Goal: Transaction & Acquisition: Purchase product/service

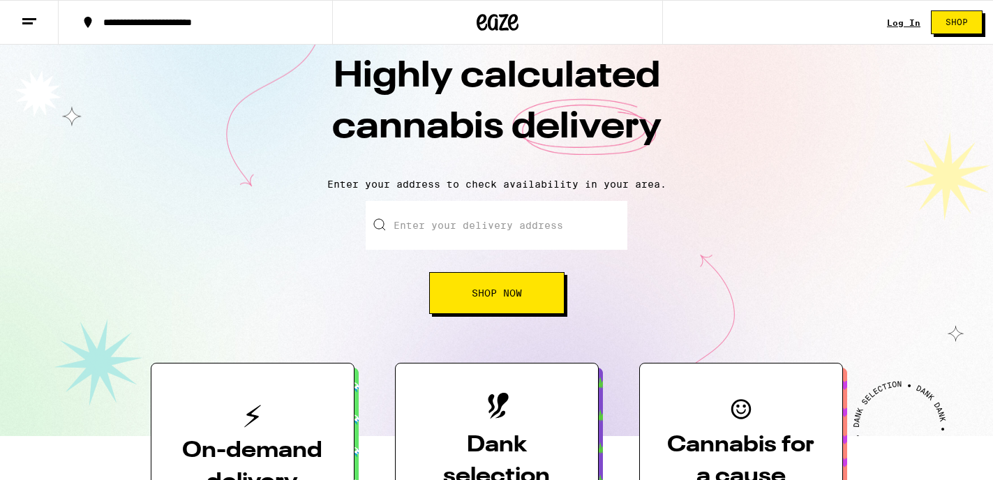
scroll to position [25, 0]
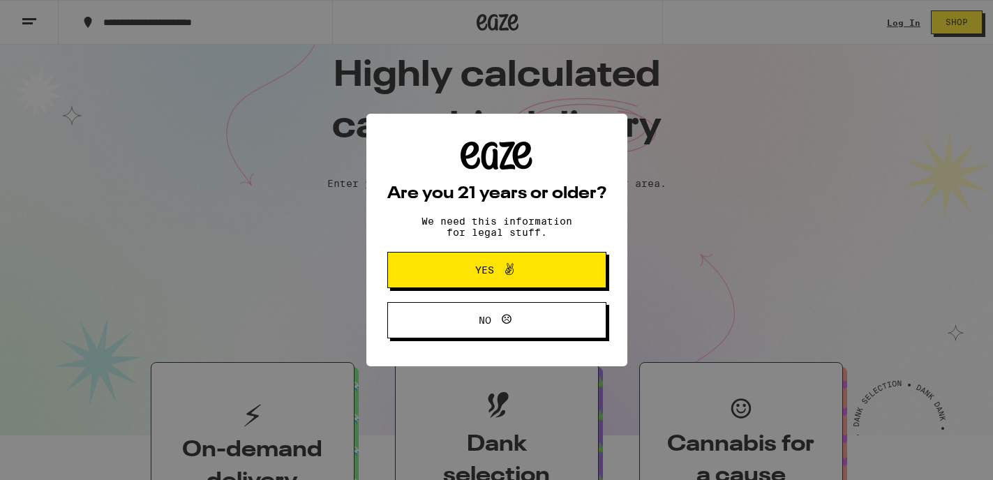
click at [525, 269] on span "Yes" at bounding box center [497, 270] width 106 height 18
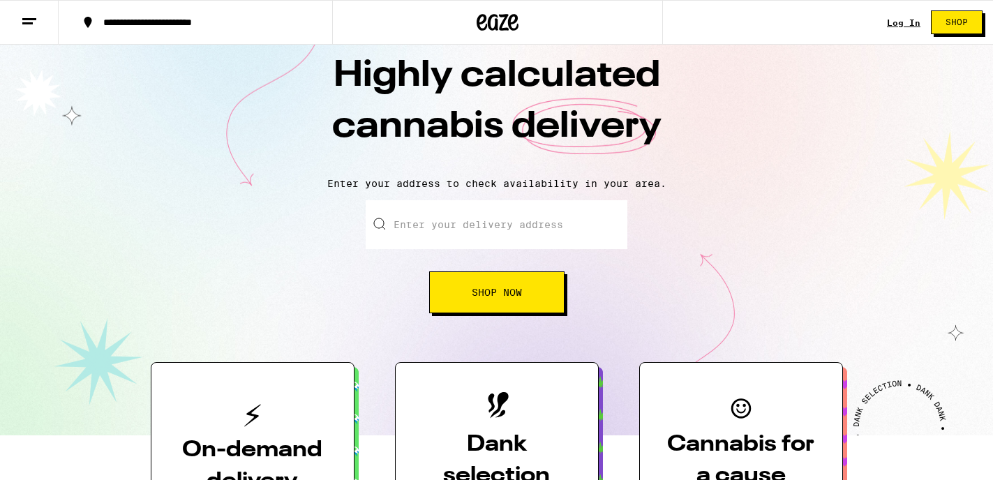
click at [503, 220] on input "Enter your delivery address" at bounding box center [497, 224] width 262 height 49
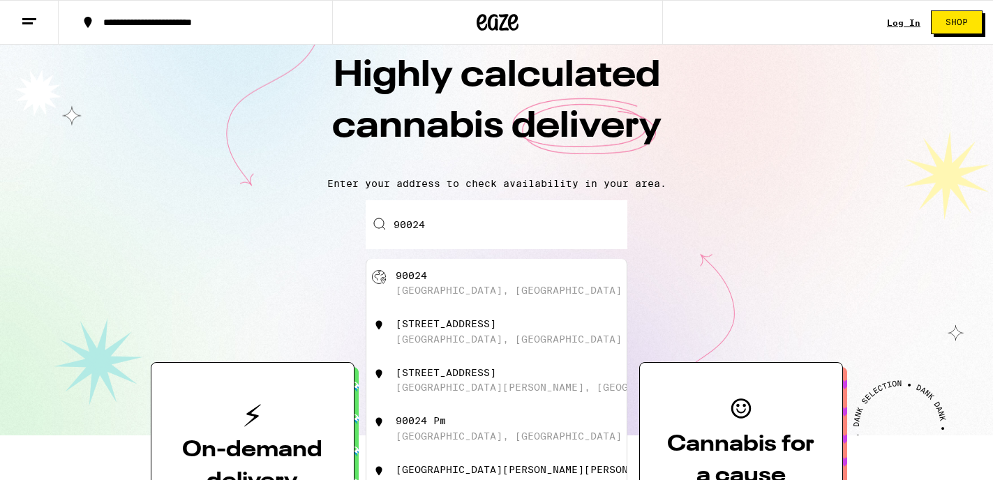
click at [446, 285] on div "90024 Los Angeles, CA" at bounding box center [520, 283] width 249 height 27
type input "Los Angeles, CA 90024"
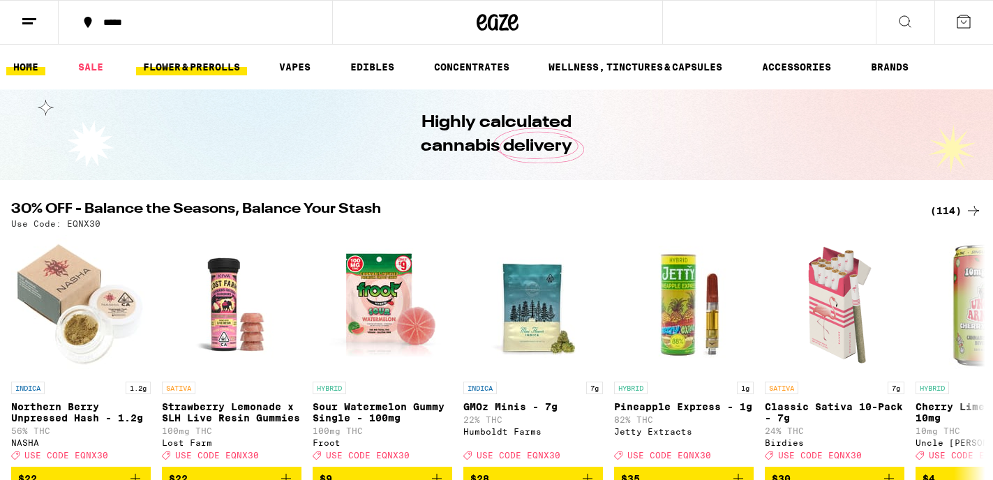
click at [172, 66] on link "FLOWER & PREROLLS" at bounding box center [191, 67] width 111 height 17
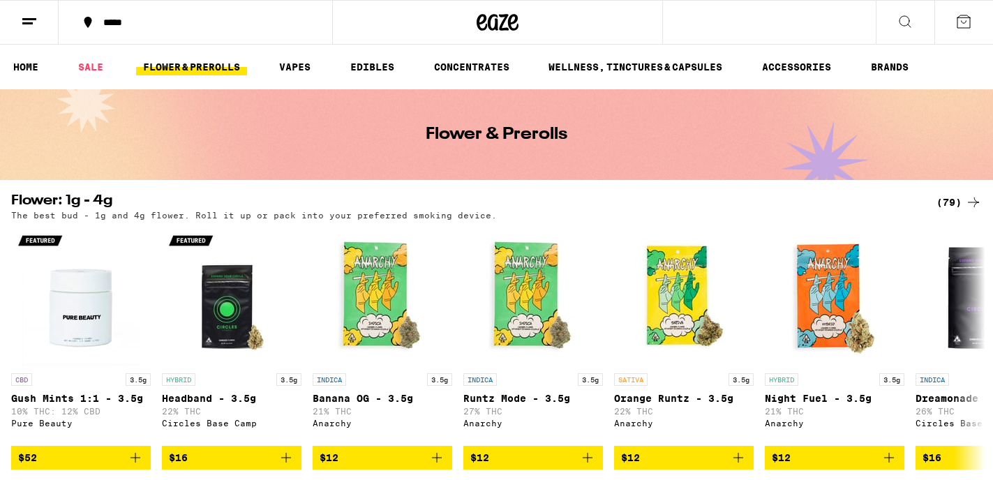
click at [93, 71] on link "SALE" at bounding box center [90, 67] width 39 height 17
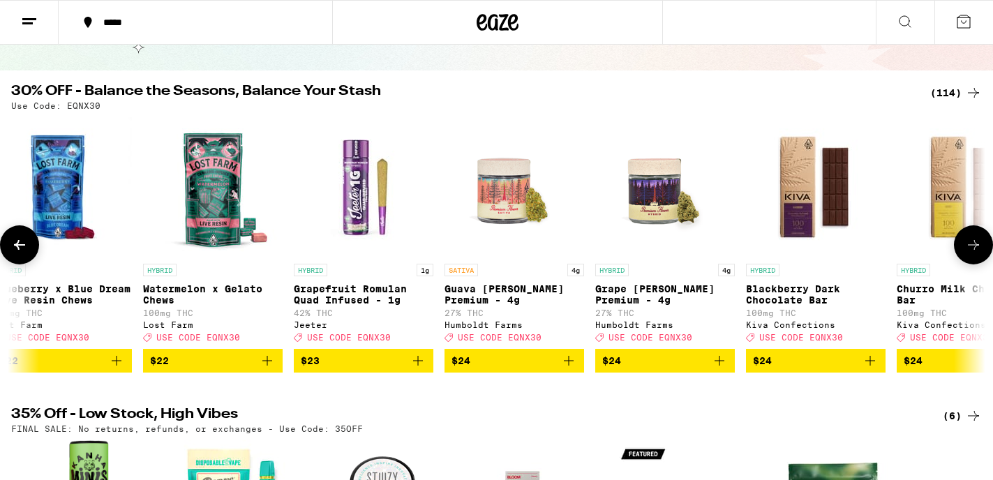
scroll to position [0, 6350]
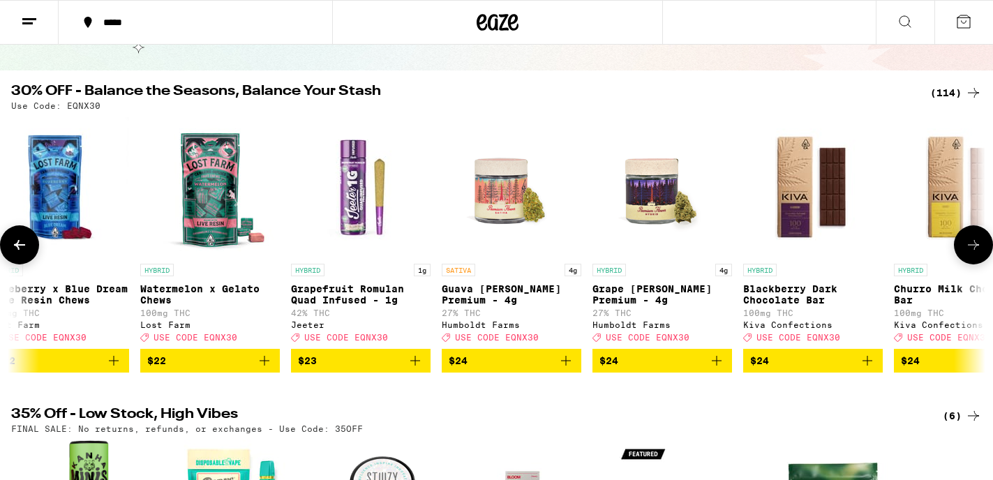
click at [520, 369] on span "$24" at bounding box center [512, 360] width 126 height 17
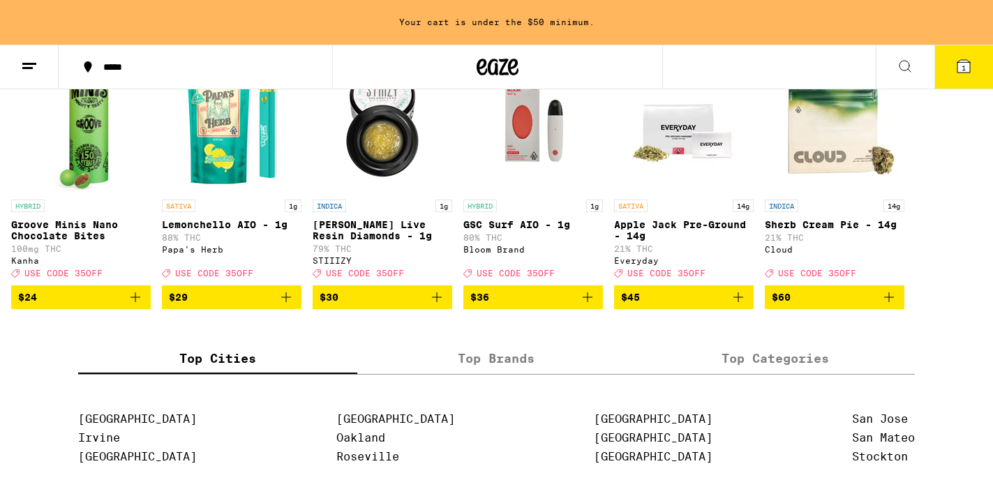
scroll to position [509, 0]
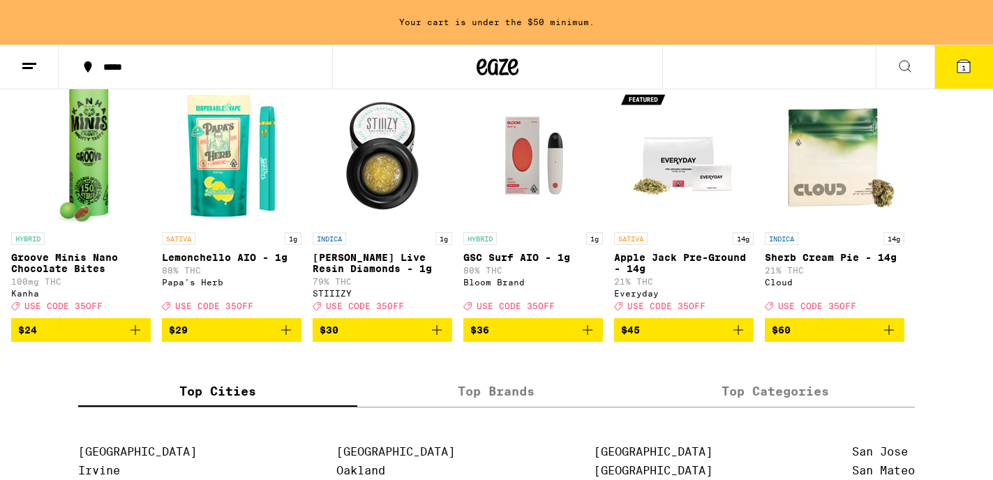
click at [655, 338] on span "$45" at bounding box center [684, 330] width 126 height 17
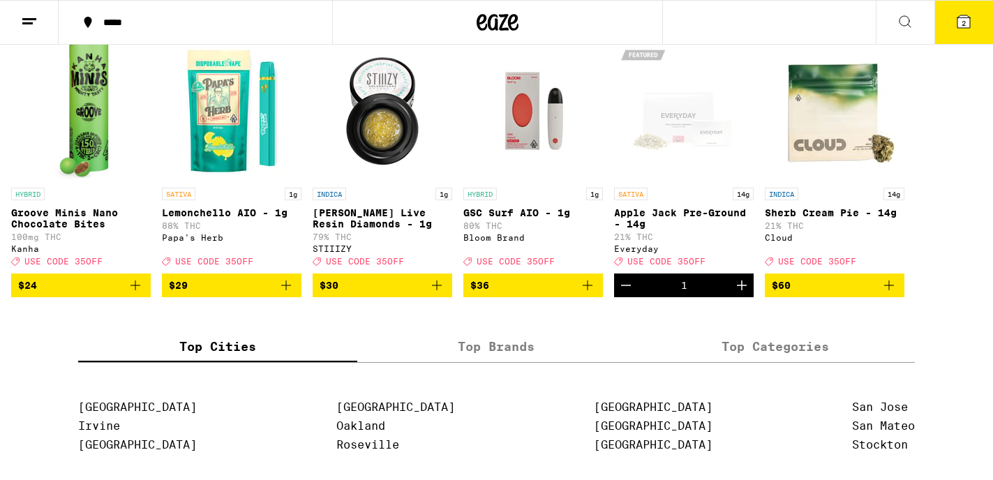
scroll to position [464, 0]
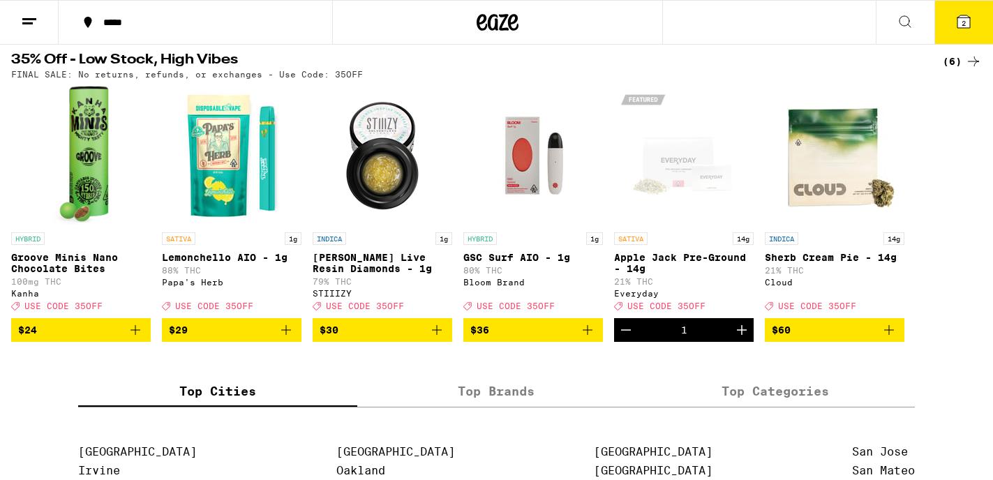
click at [225, 338] on span "$29" at bounding box center [232, 330] width 126 height 17
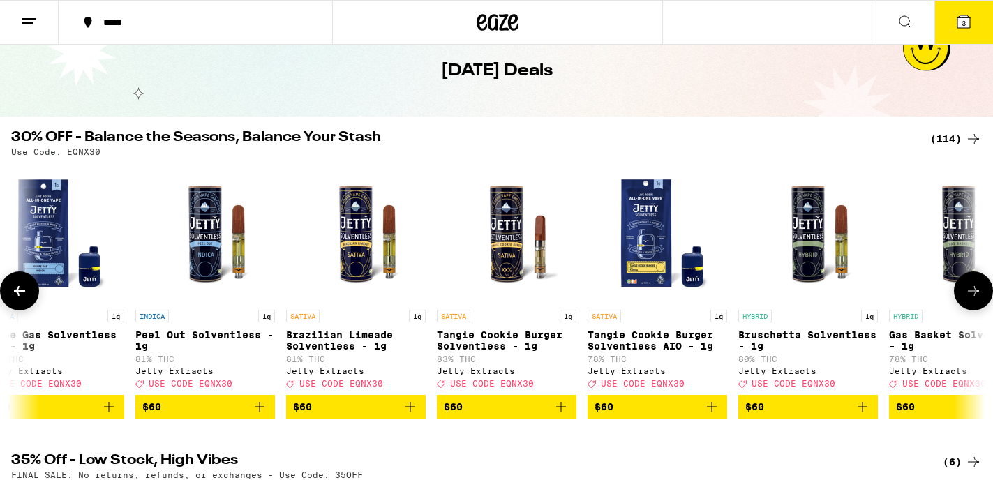
scroll to position [0, 0]
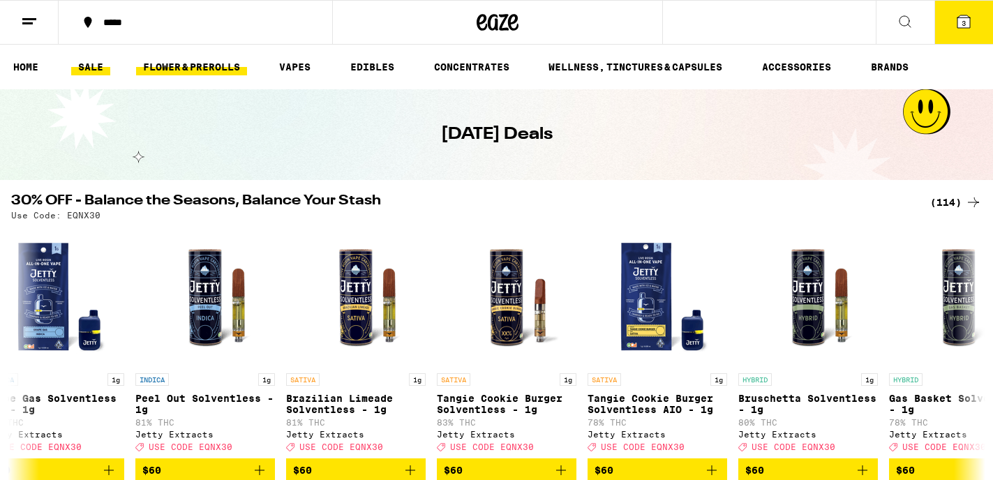
click at [180, 68] on link "FLOWER & PREROLLS" at bounding box center [191, 67] width 111 height 17
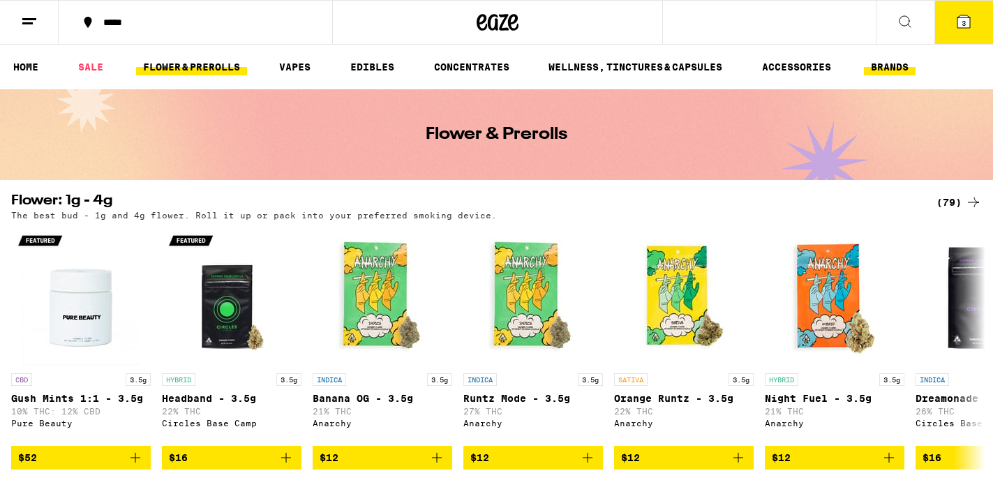
click at [912, 63] on link "BRANDS" at bounding box center [890, 67] width 52 height 17
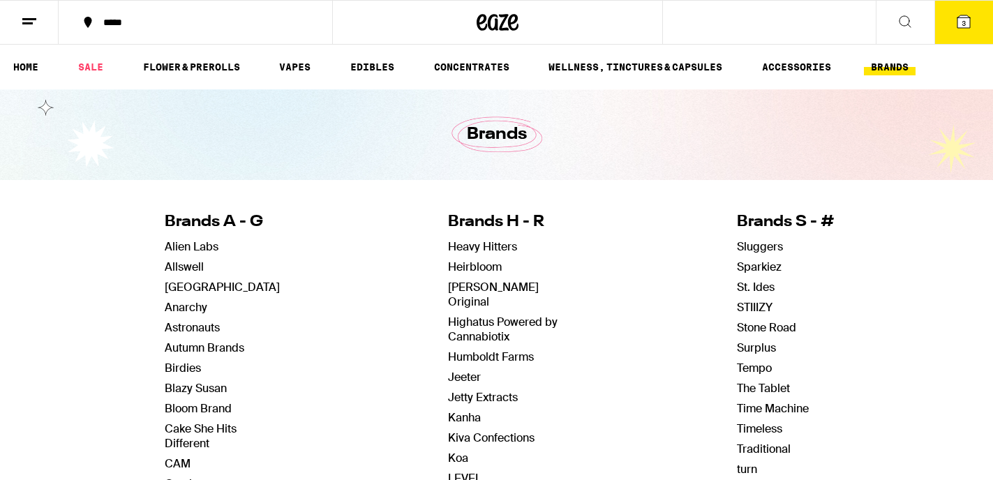
click at [974, 19] on button "3" at bounding box center [963, 22] width 59 height 43
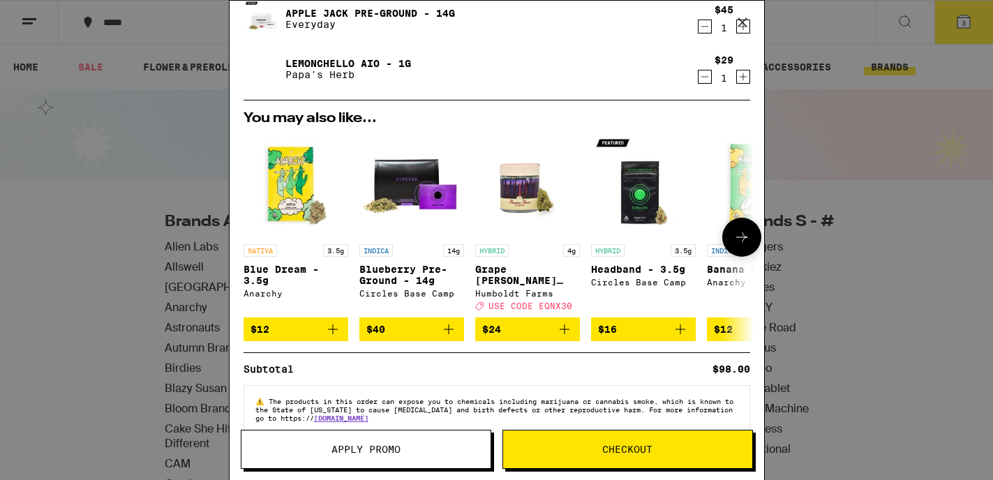
scroll to position [101, 0]
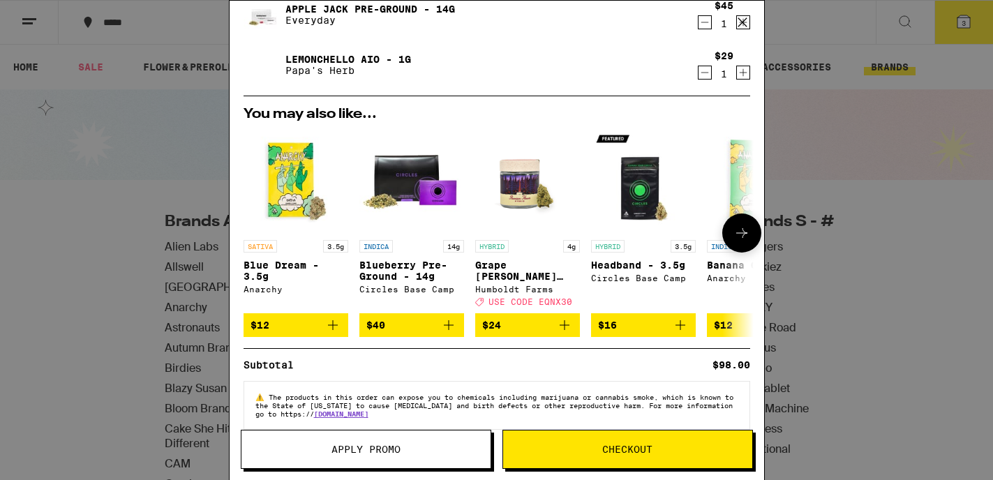
click at [743, 241] on icon at bounding box center [741, 233] width 17 height 17
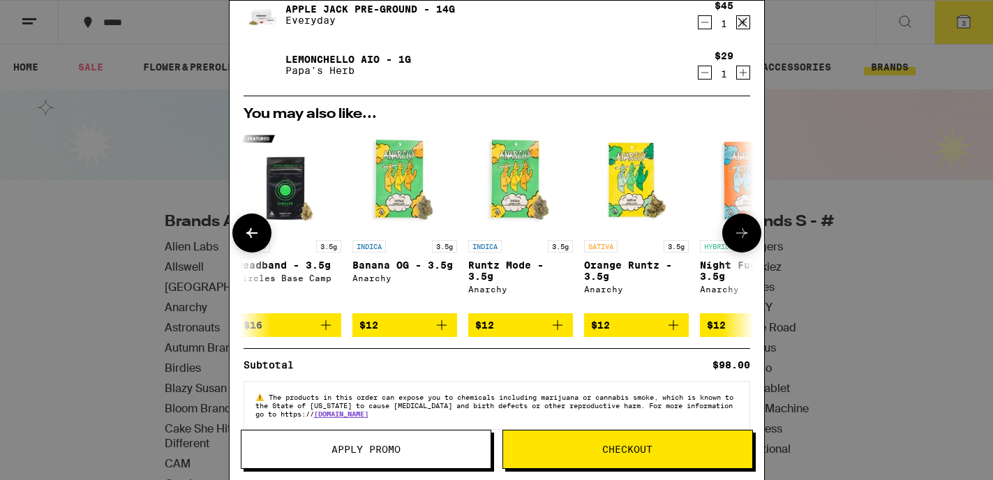
click at [743, 241] on icon at bounding box center [741, 233] width 17 height 17
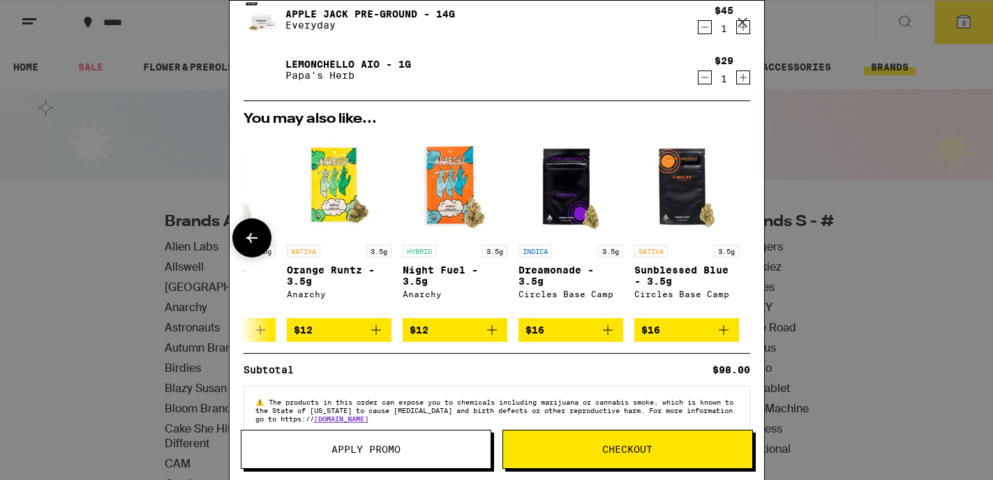
scroll to position [94, 0]
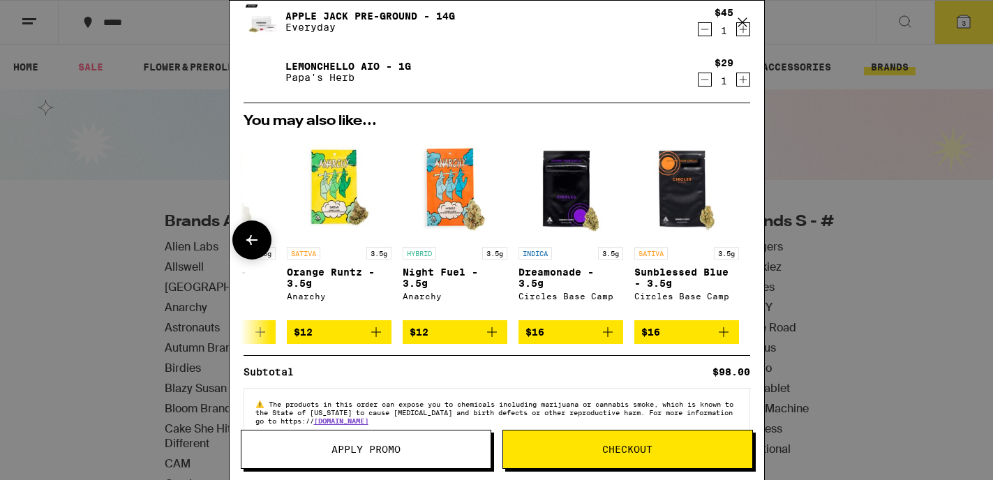
click at [529, 300] on div "Circles Base Camp" at bounding box center [570, 296] width 105 height 9
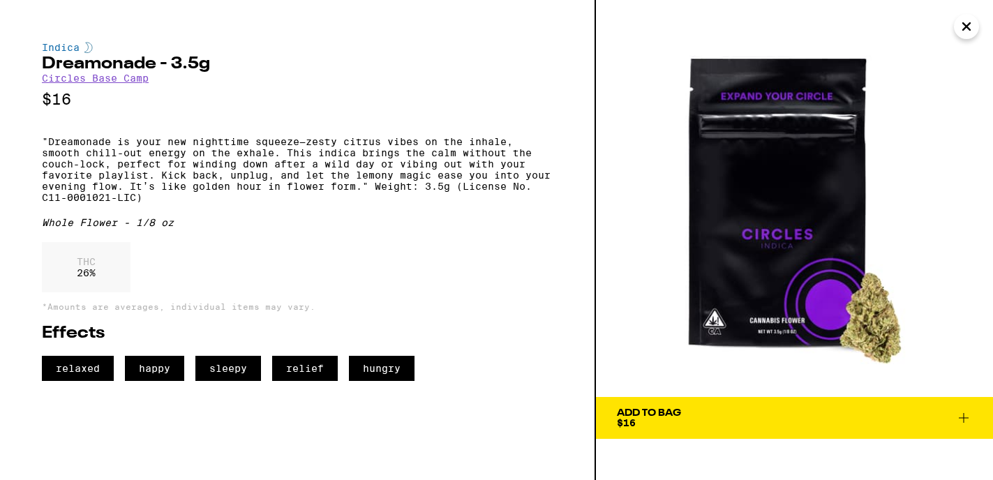
click at [75, 78] on link "Circles Base Camp" at bounding box center [95, 78] width 107 height 11
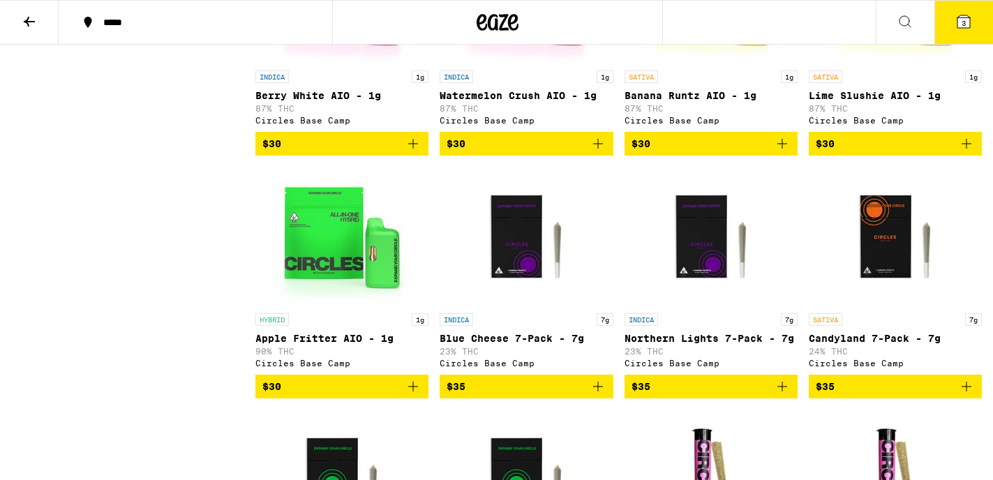
scroll to position [1747, 0]
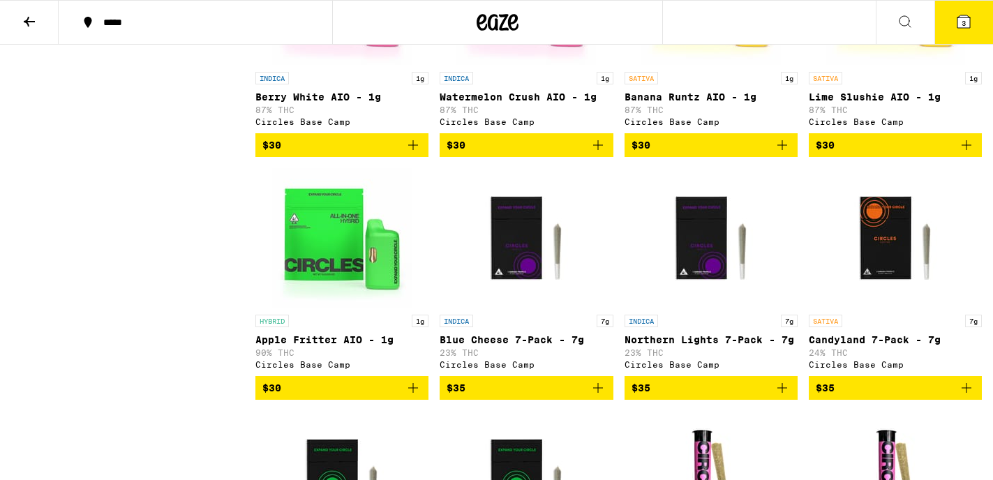
click at [700, 153] on span "$30" at bounding box center [710, 145] width 159 height 17
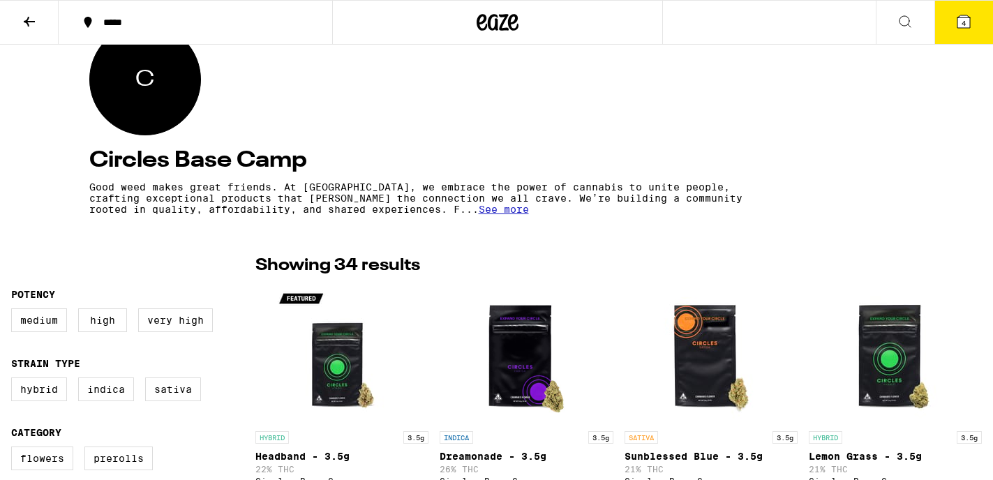
scroll to position [0, 0]
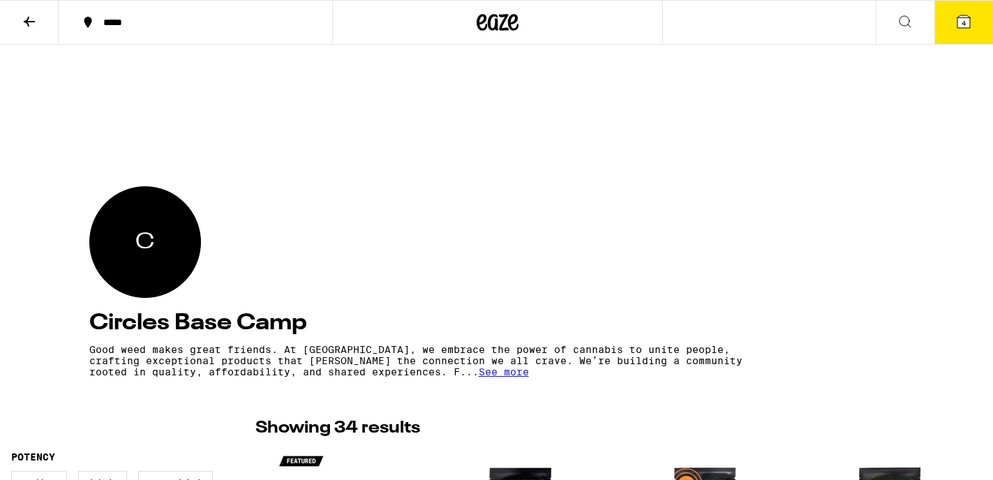
click at [26, 24] on icon at bounding box center [29, 21] width 17 height 17
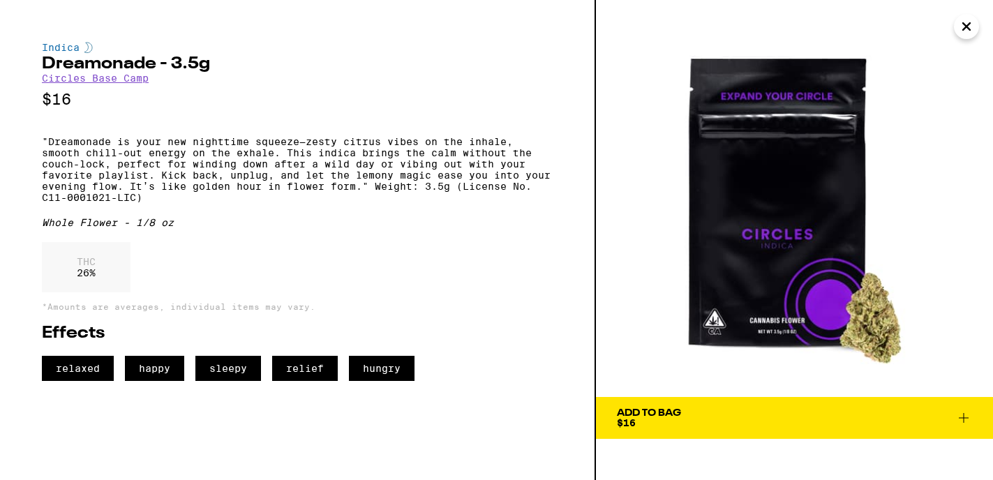
click at [970, 26] on icon "Close" at bounding box center [966, 26] width 17 height 21
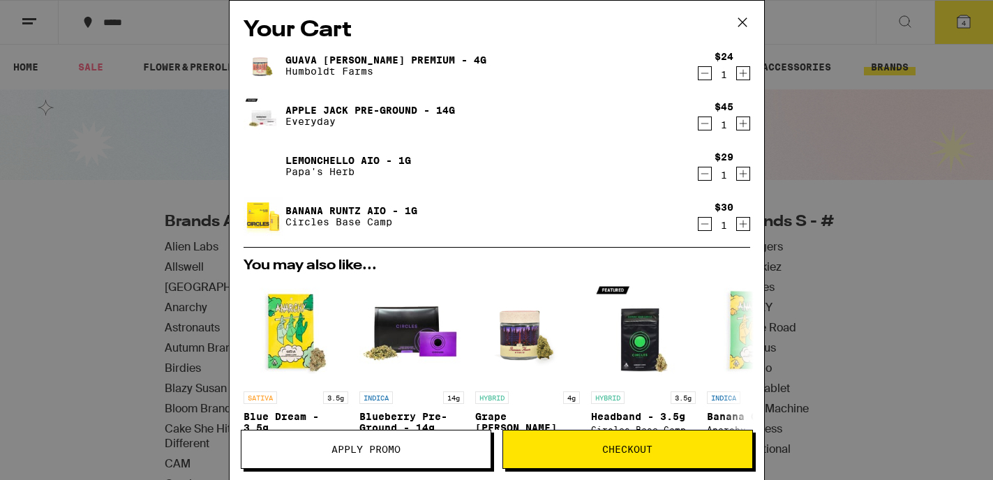
click at [744, 23] on icon at bounding box center [742, 22] width 21 height 21
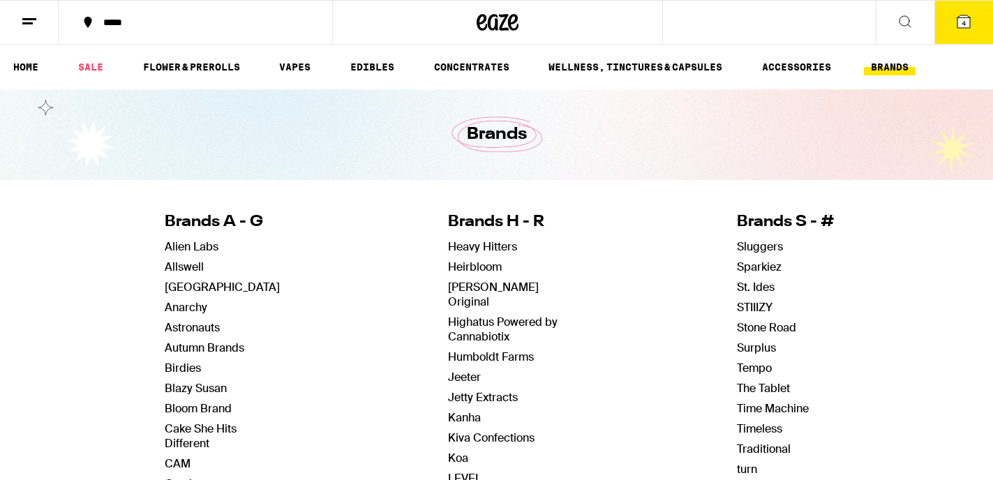
click at [915, 23] on button at bounding box center [904, 23] width 59 height 44
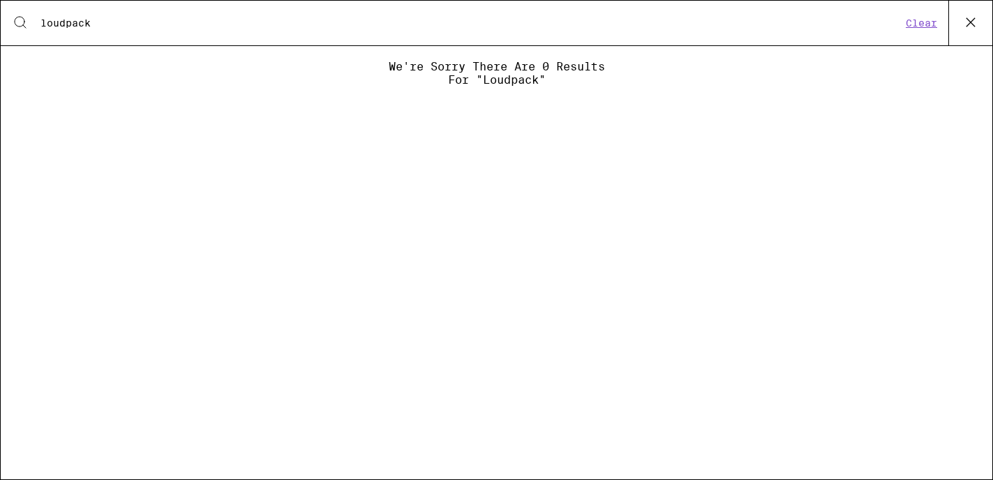
type input "loudpack"
click at [912, 22] on button "Clear" at bounding box center [921, 23] width 40 height 13
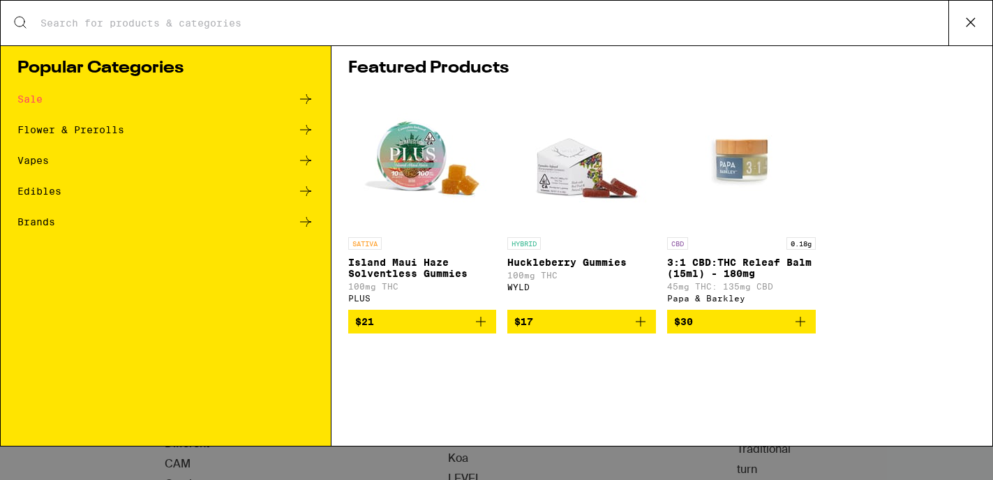
click at [213, 225] on div "Brands" at bounding box center [165, 221] width 296 height 17
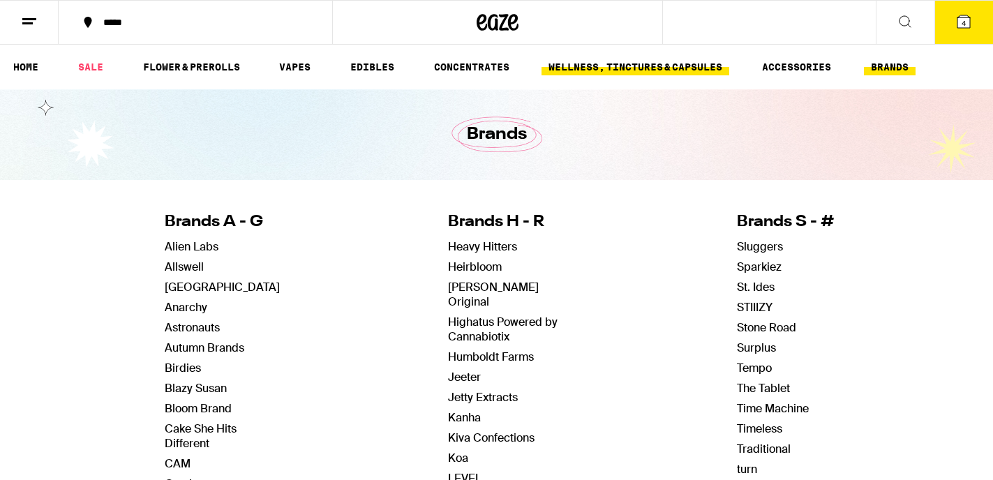
click at [597, 70] on link "WELLNESS, TINCTURES & CAPSULES" at bounding box center [635, 67] width 188 height 17
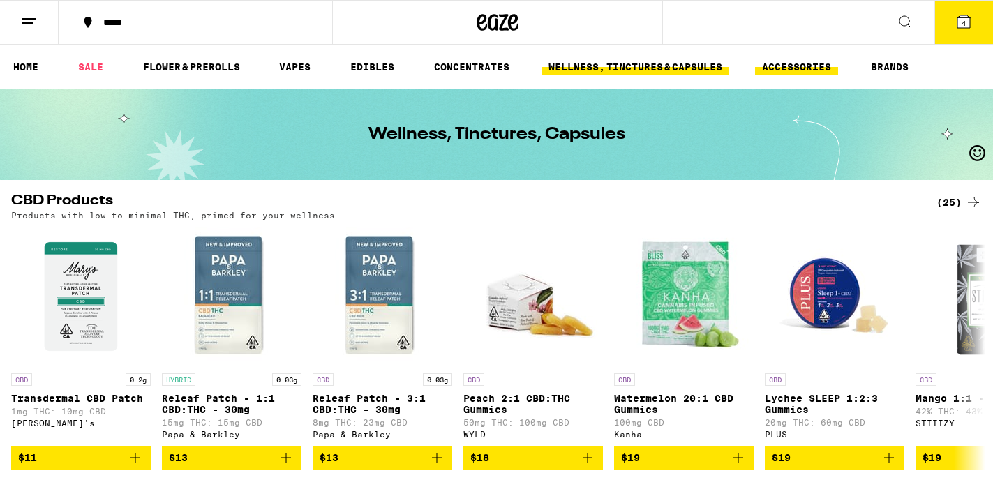
click at [806, 59] on link "ACCESSORIES" at bounding box center [796, 67] width 83 height 17
click at [805, 59] on link "ACCESSORIES" at bounding box center [796, 67] width 83 height 17
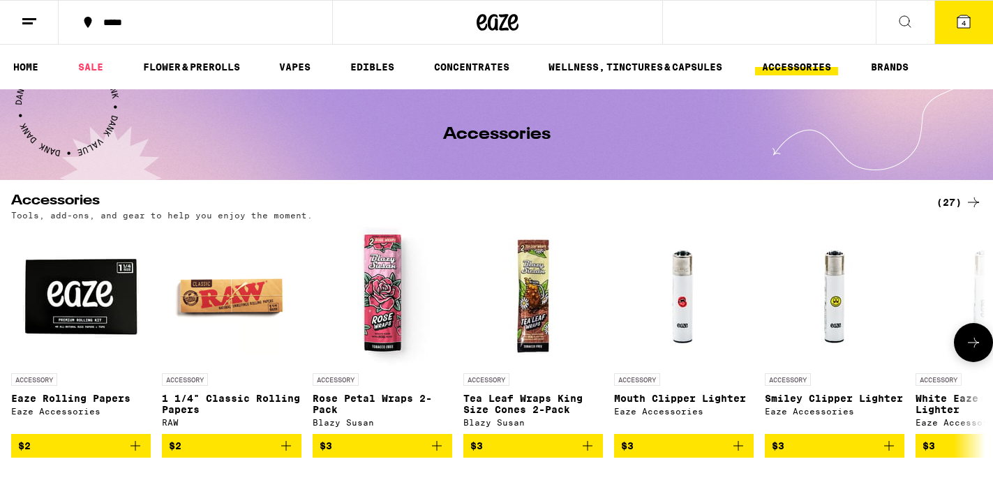
click at [966, 341] on icon at bounding box center [973, 342] width 17 height 17
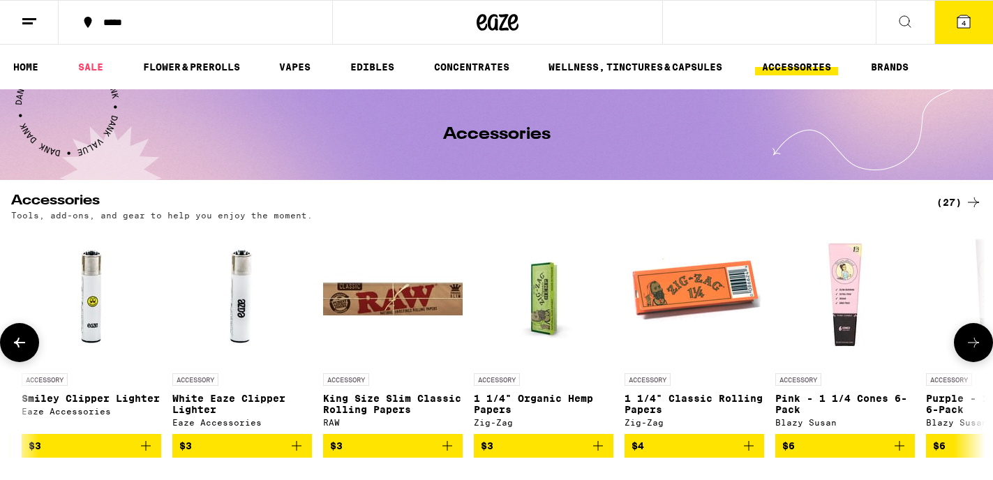
scroll to position [0, 818]
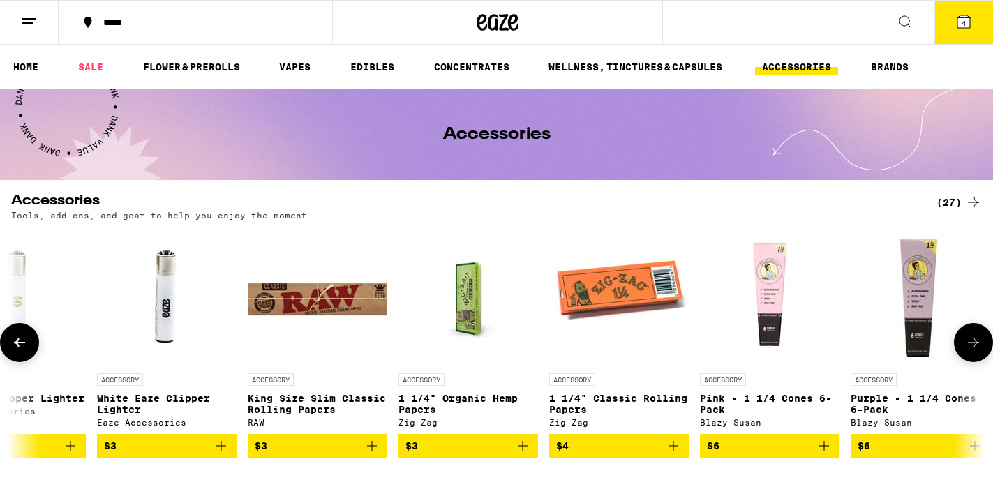
click at [966, 341] on icon at bounding box center [973, 342] width 17 height 17
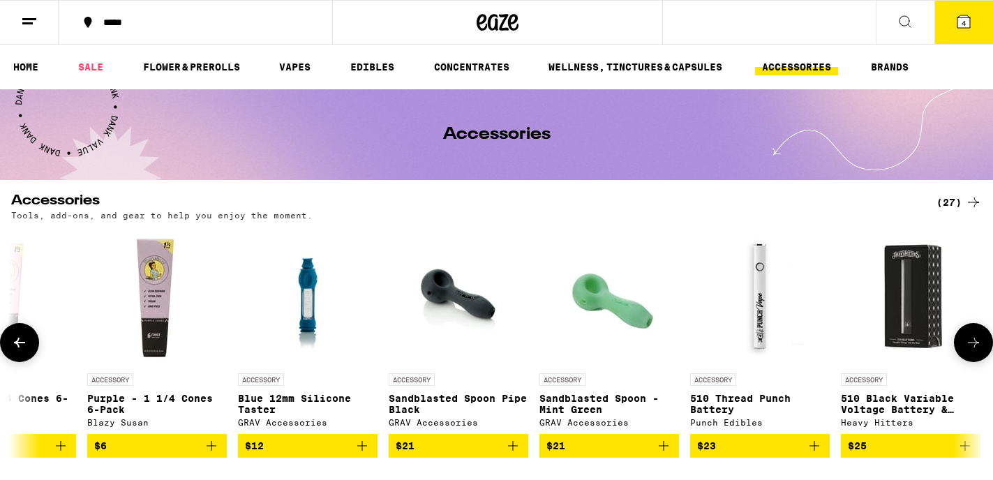
scroll to position [0, 1637]
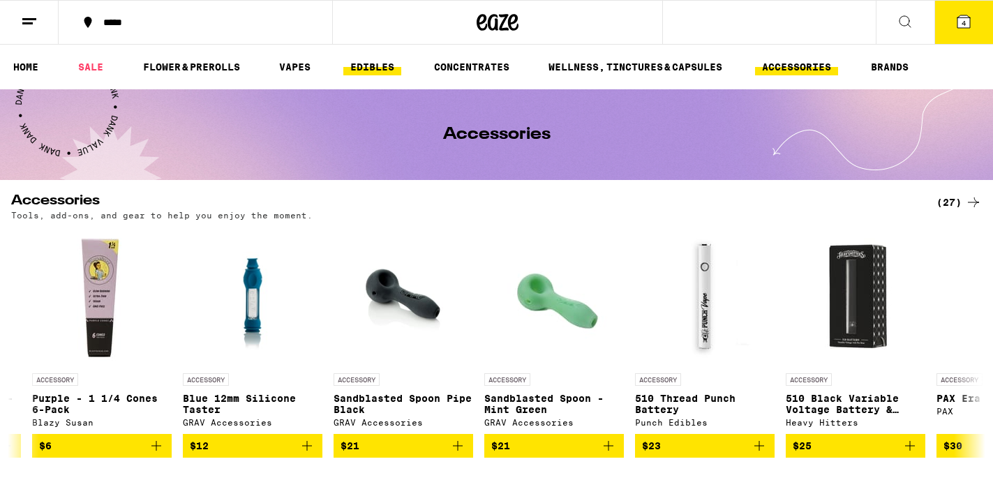
click at [382, 70] on link "EDIBLES" at bounding box center [372, 67] width 58 height 17
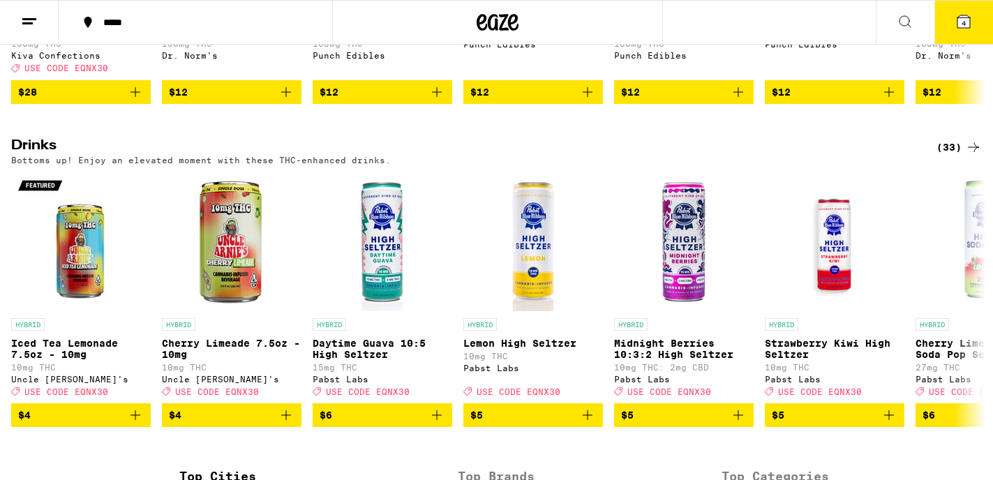
scroll to position [702, 0]
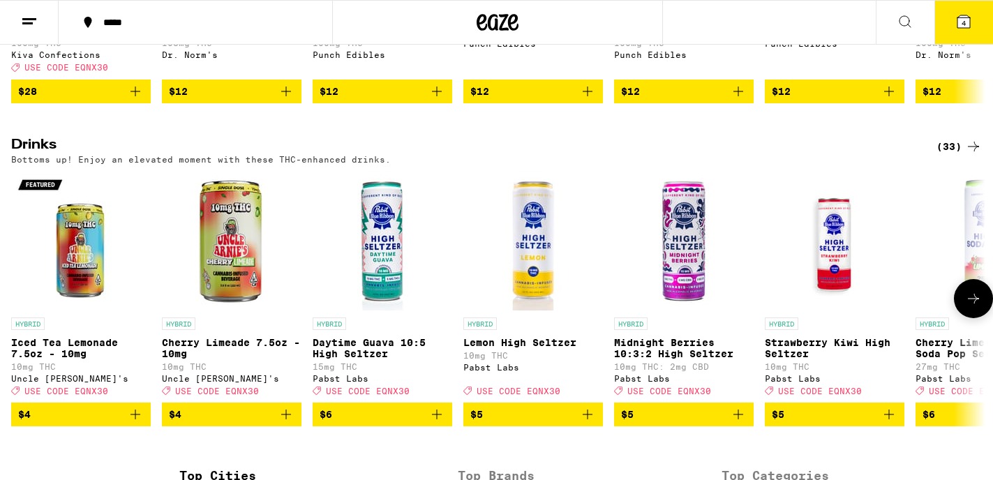
click at [975, 307] on icon at bounding box center [973, 298] width 17 height 17
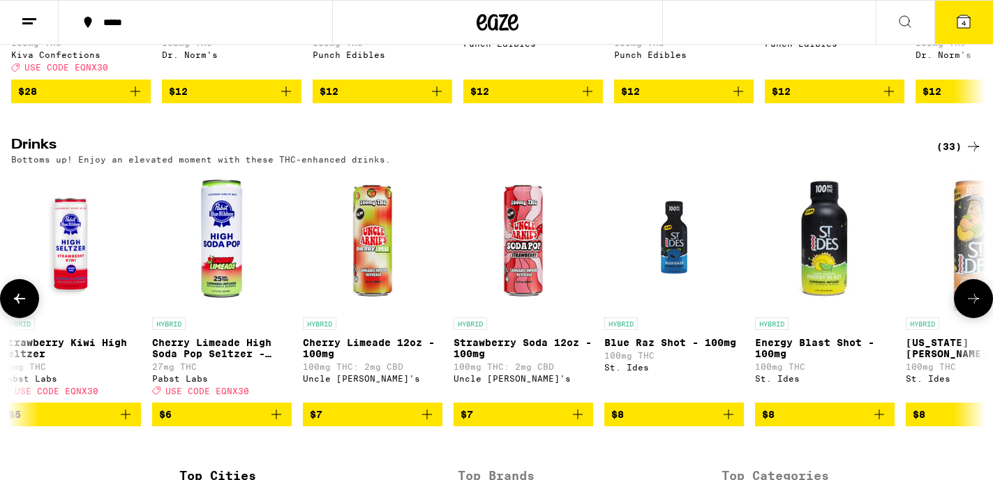
scroll to position [0, 818]
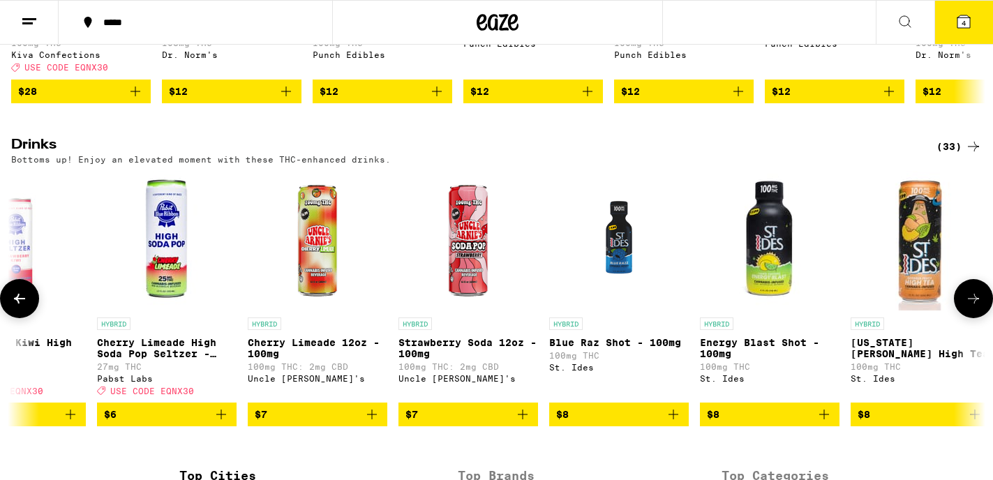
click at [975, 307] on icon at bounding box center [973, 298] width 17 height 17
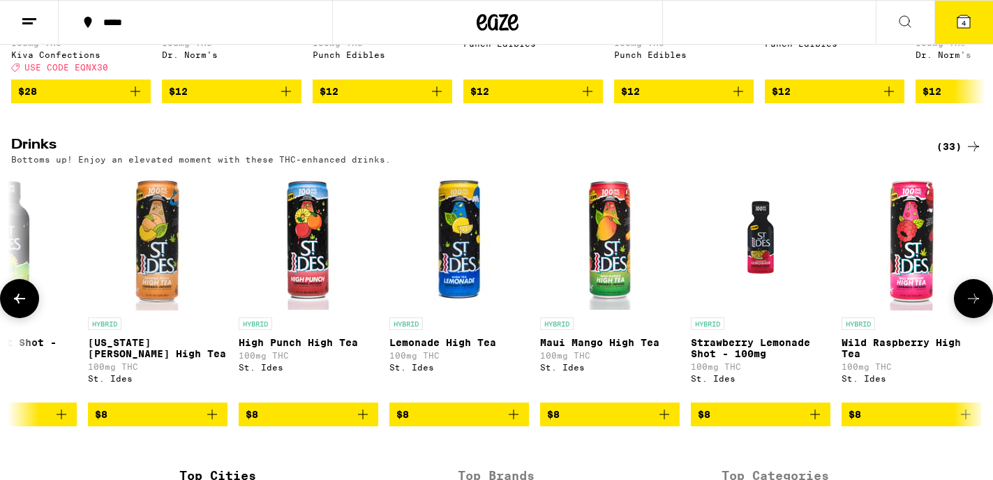
scroll to position [0, 1637]
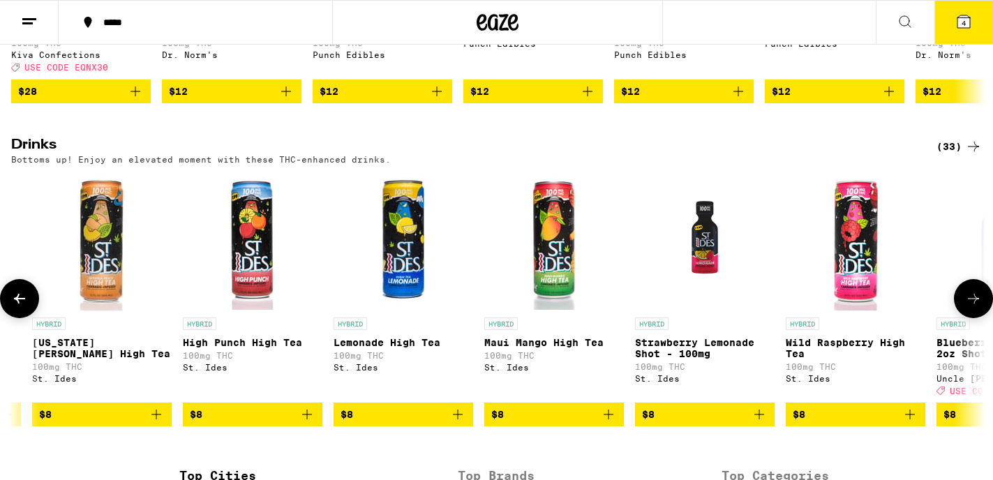
click at [975, 307] on icon at bounding box center [973, 298] width 17 height 17
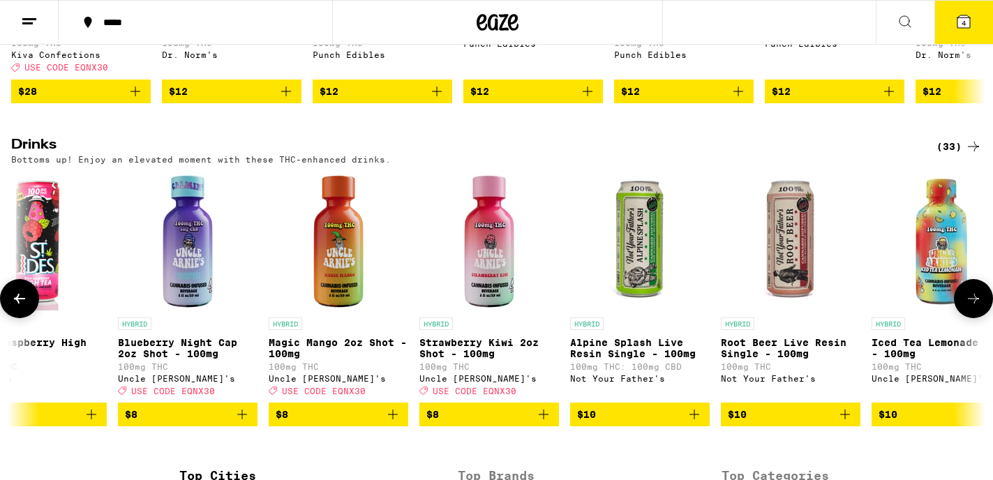
click at [975, 307] on icon at bounding box center [973, 298] width 17 height 17
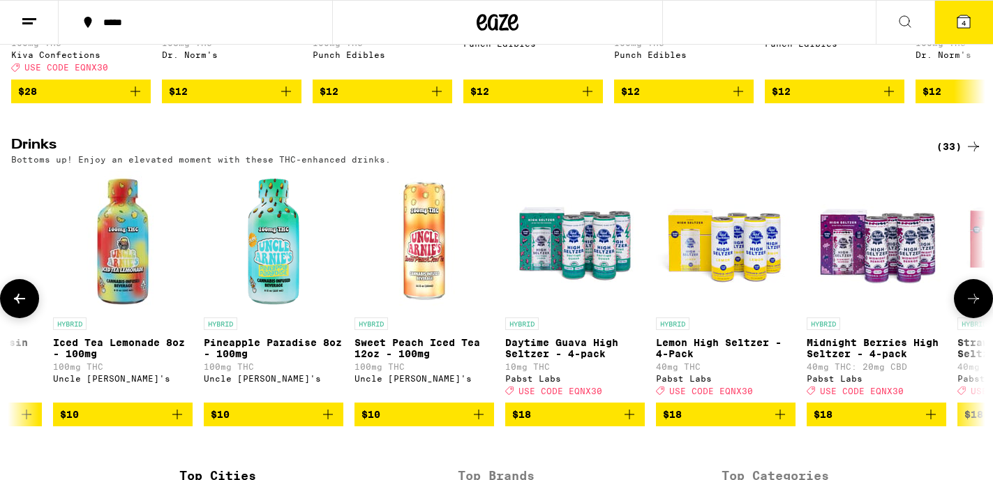
click at [975, 307] on icon at bounding box center [973, 298] width 17 height 17
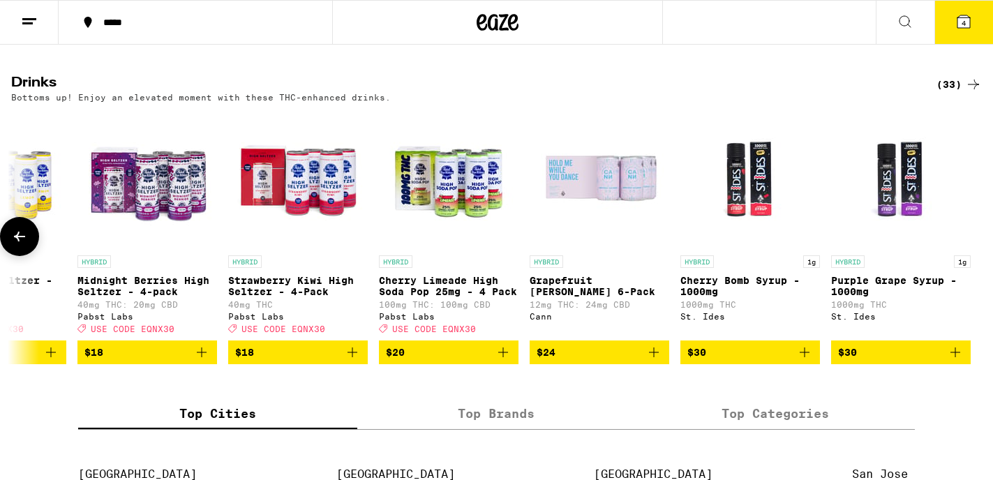
scroll to position [766, 0]
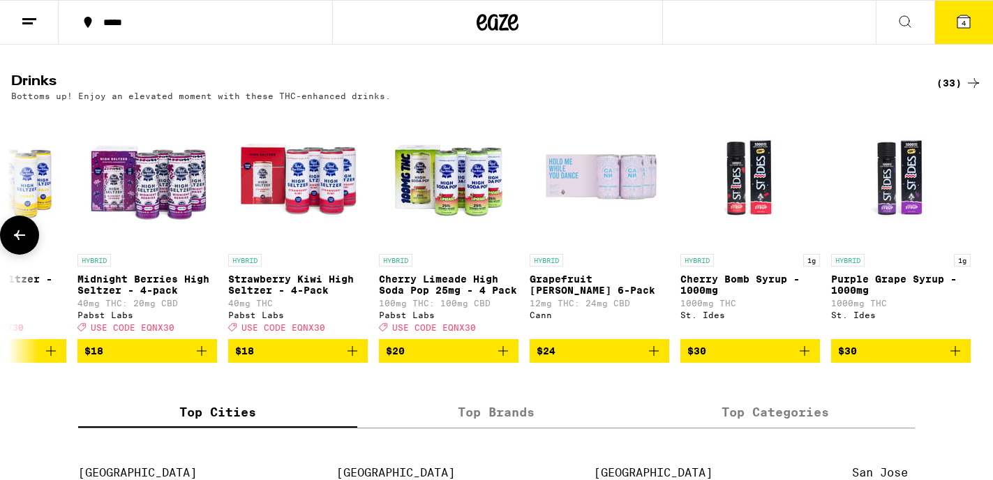
click at [653, 359] on icon "Add to bag" at bounding box center [653, 351] width 17 height 17
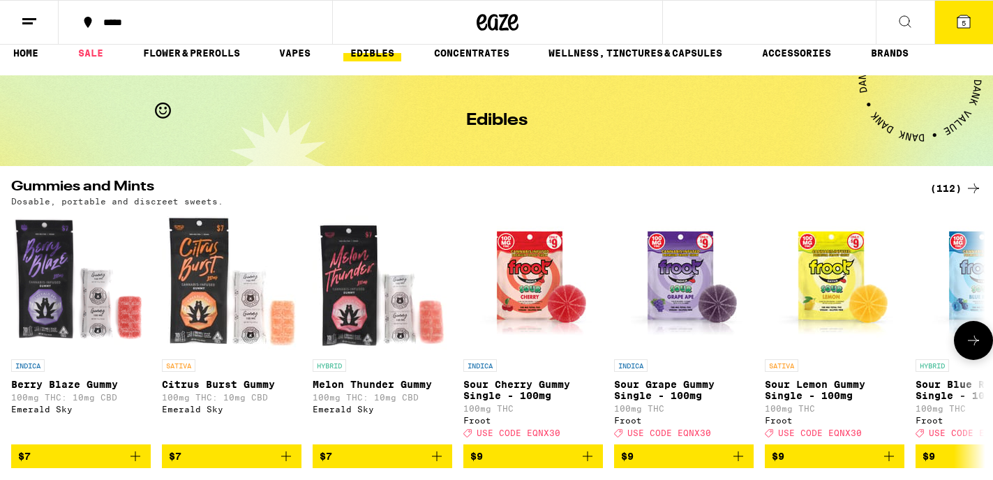
scroll to position [10, 0]
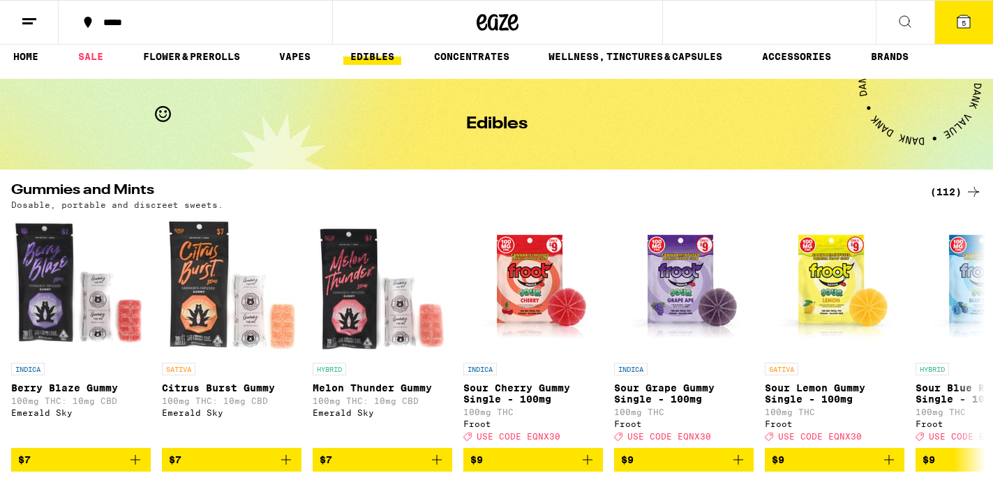
click at [955, 34] on button "5" at bounding box center [963, 22] width 59 height 43
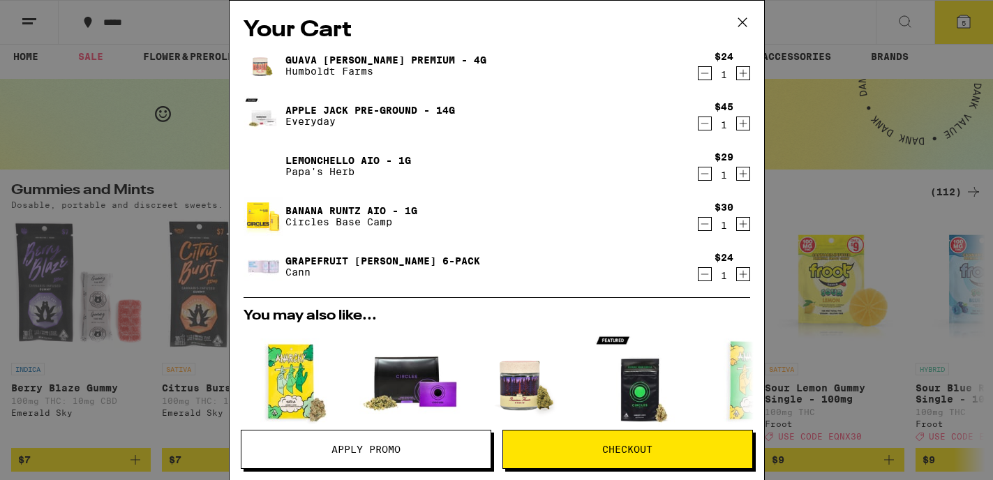
click at [352, 161] on link "Lemonchello AIO - 1g" at bounding box center [348, 160] width 126 height 11
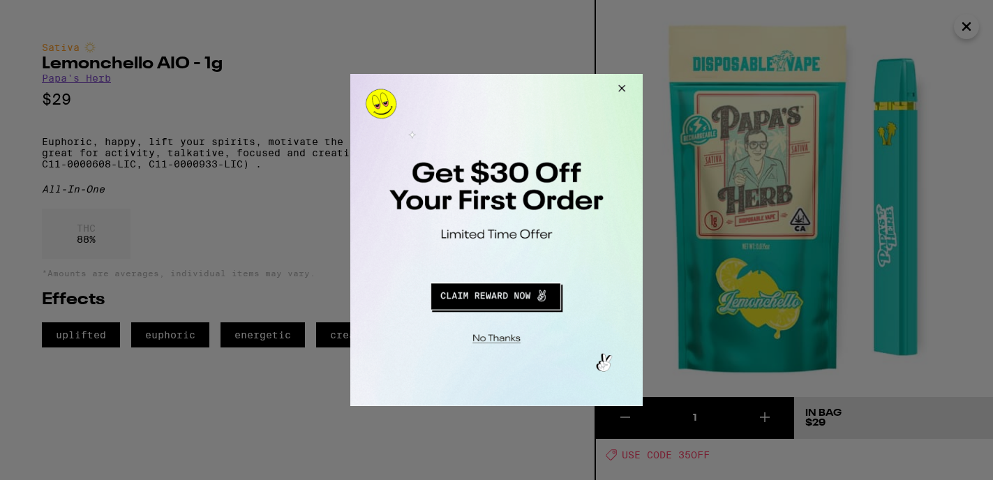
click at [511, 294] on button "Redirect to URL" at bounding box center [495, 294] width 243 height 33
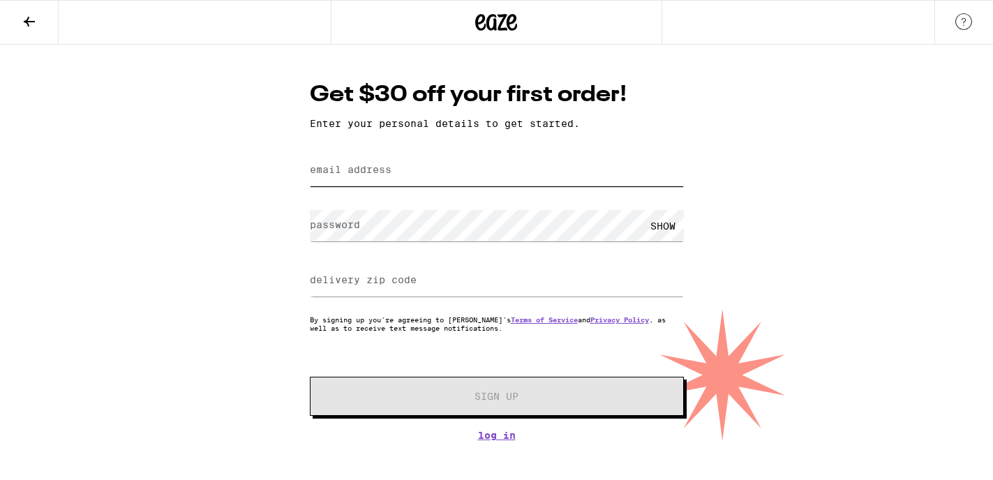
click at [414, 180] on input "email address" at bounding box center [497, 170] width 374 height 31
type input "[PERSON_NAME][EMAIL_ADDRESS][DOMAIN_NAME]"
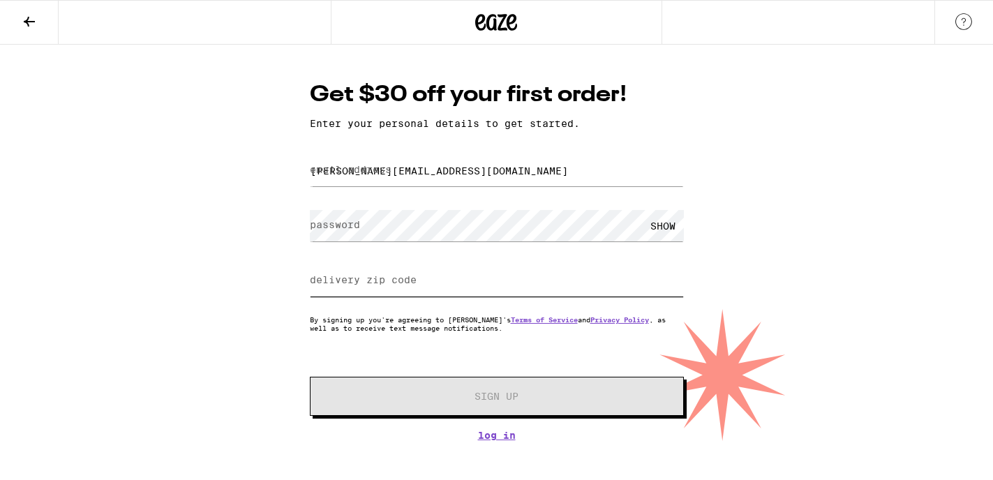
type input "90024"
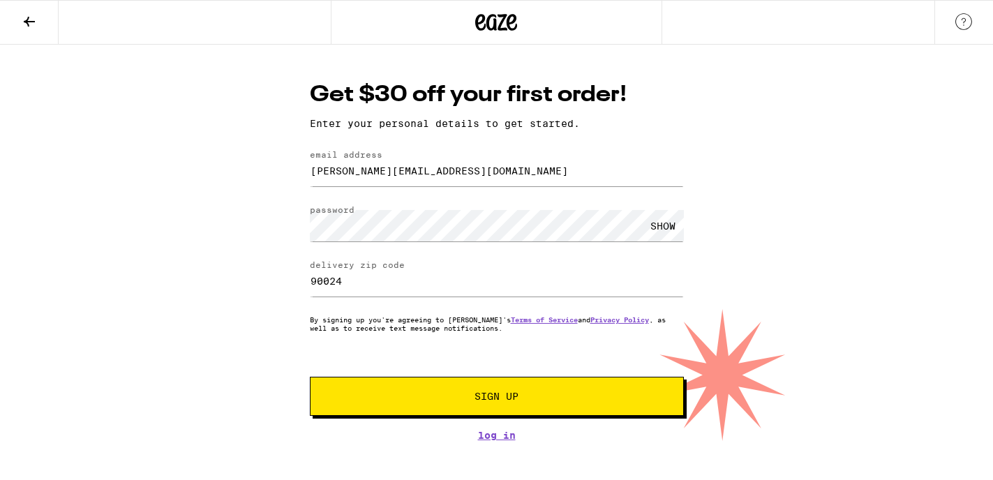
click at [598, 393] on button "Sign Up" at bounding box center [497, 396] width 374 height 39
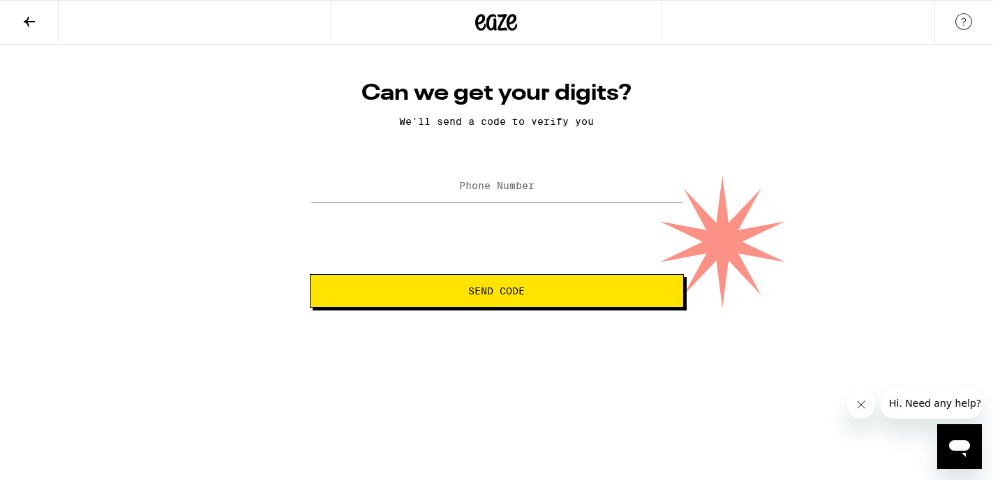
click at [528, 183] on label "Phone Number" at bounding box center [496, 185] width 75 height 11
type input "[PHONE_NUMBER]"
click at [575, 292] on span "Send Code" at bounding box center [497, 291] width 350 height 10
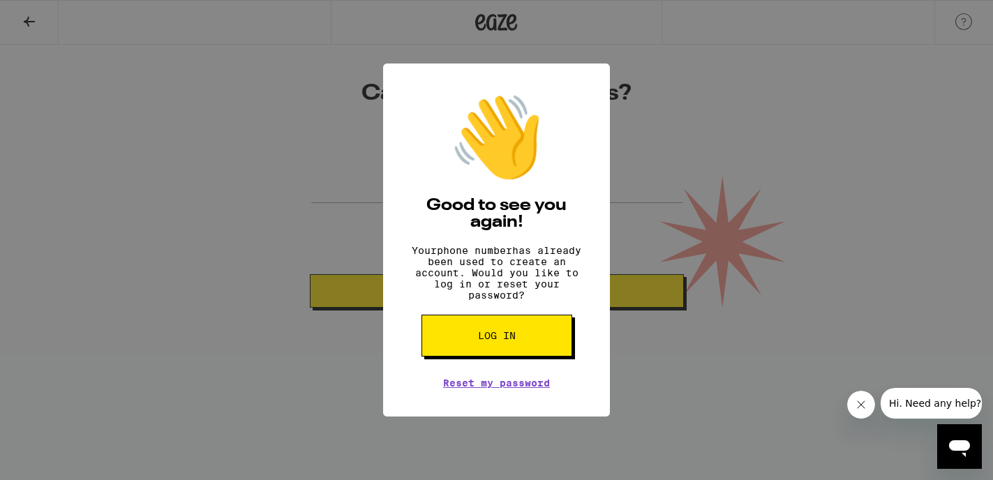
click at [531, 340] on button "Log in" at bounding box center [496, 336] width 151 height 42
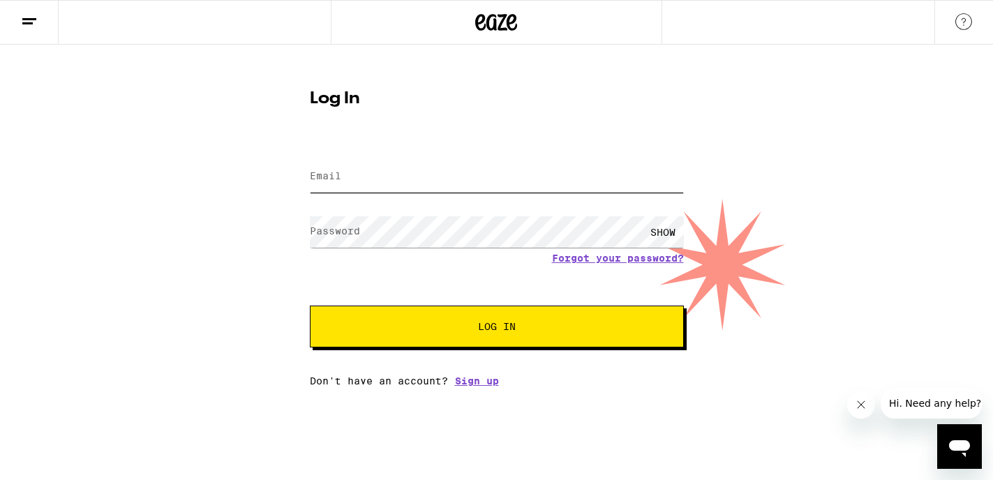
type input "[PERSON_NAME][EMAIL_ADDRESS][DOMAIN_NAME]"
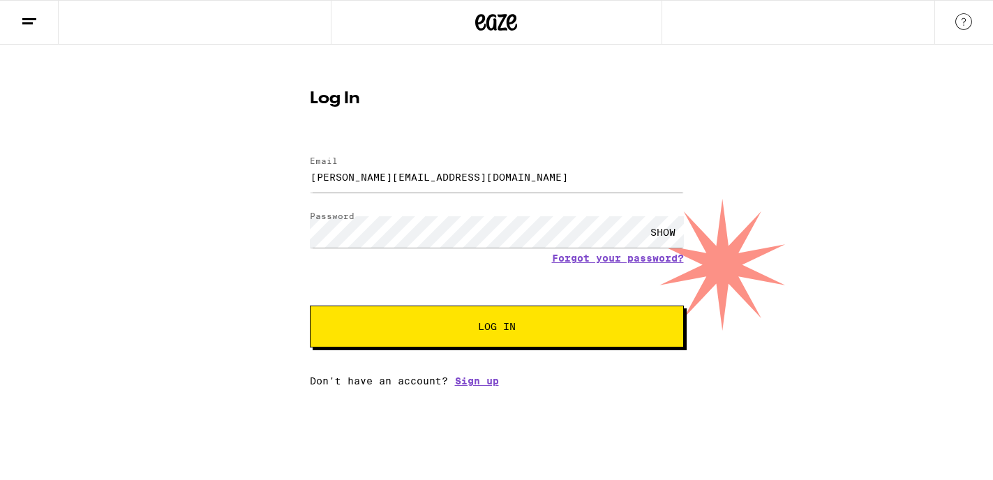
click at [543, 329] on span "Log In" at bounding box center [496, 327] width 261 height 10
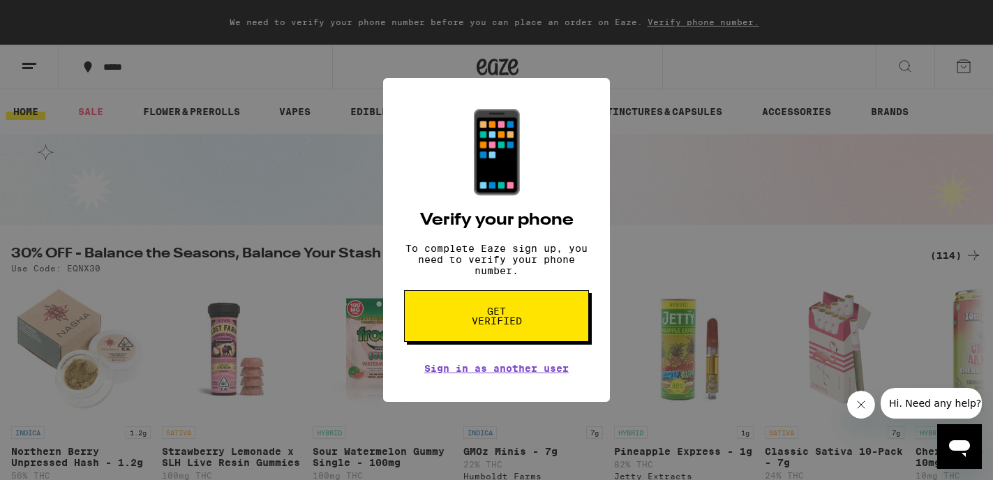
click at [543, 329] on button "Get verified" at bounding box center [496, 316] width 185 height 52
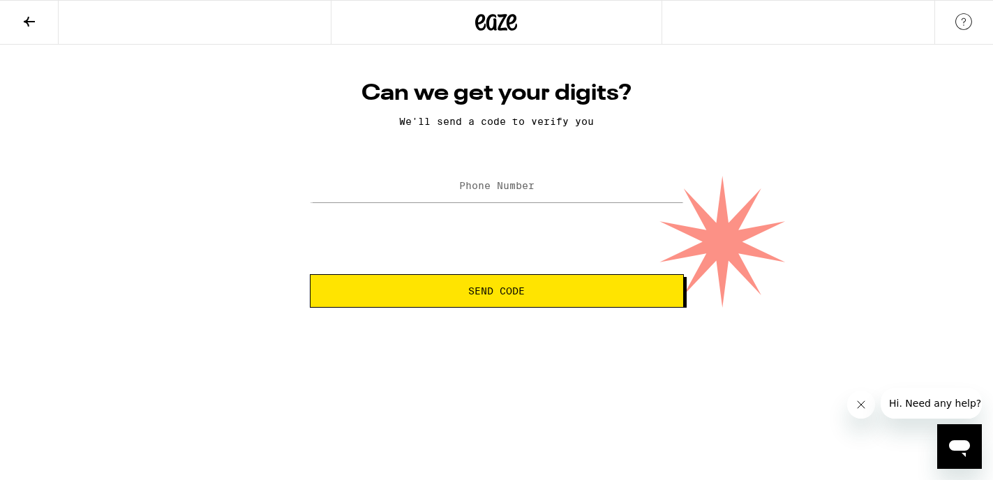
click at [517, 187] on label "Phone Number" at bounding box center [496, 185] width 75 height 11
type input "[PHONE_NUMBER]"
click at [497, 281] on button "Send Code" at bounding box center [497, 290] width 374 height 33
